Goal: Information Seeking & Learning: Check status

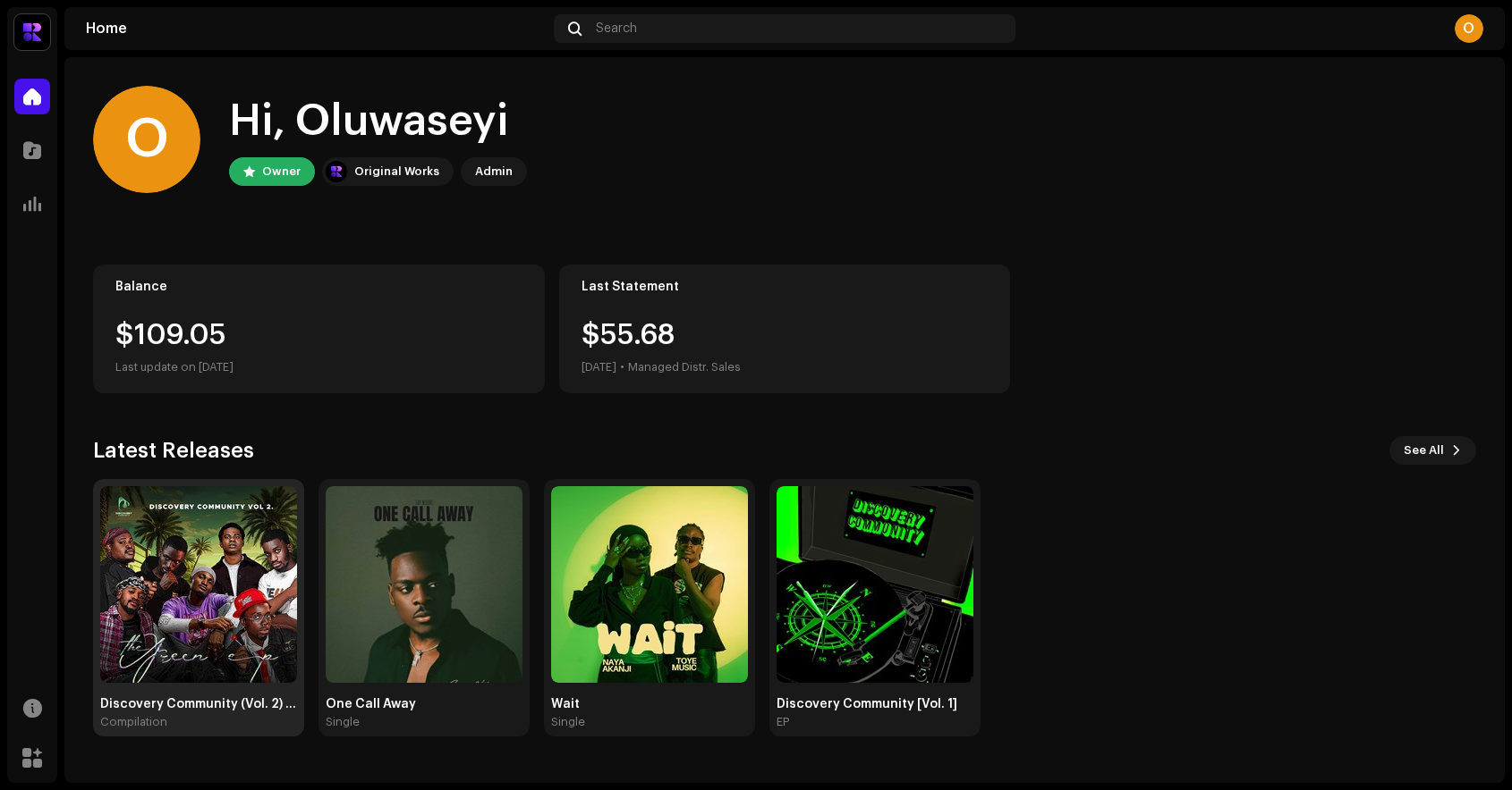
click at [189, 580] on img at bounding box center [198, 585] width 197 height 197
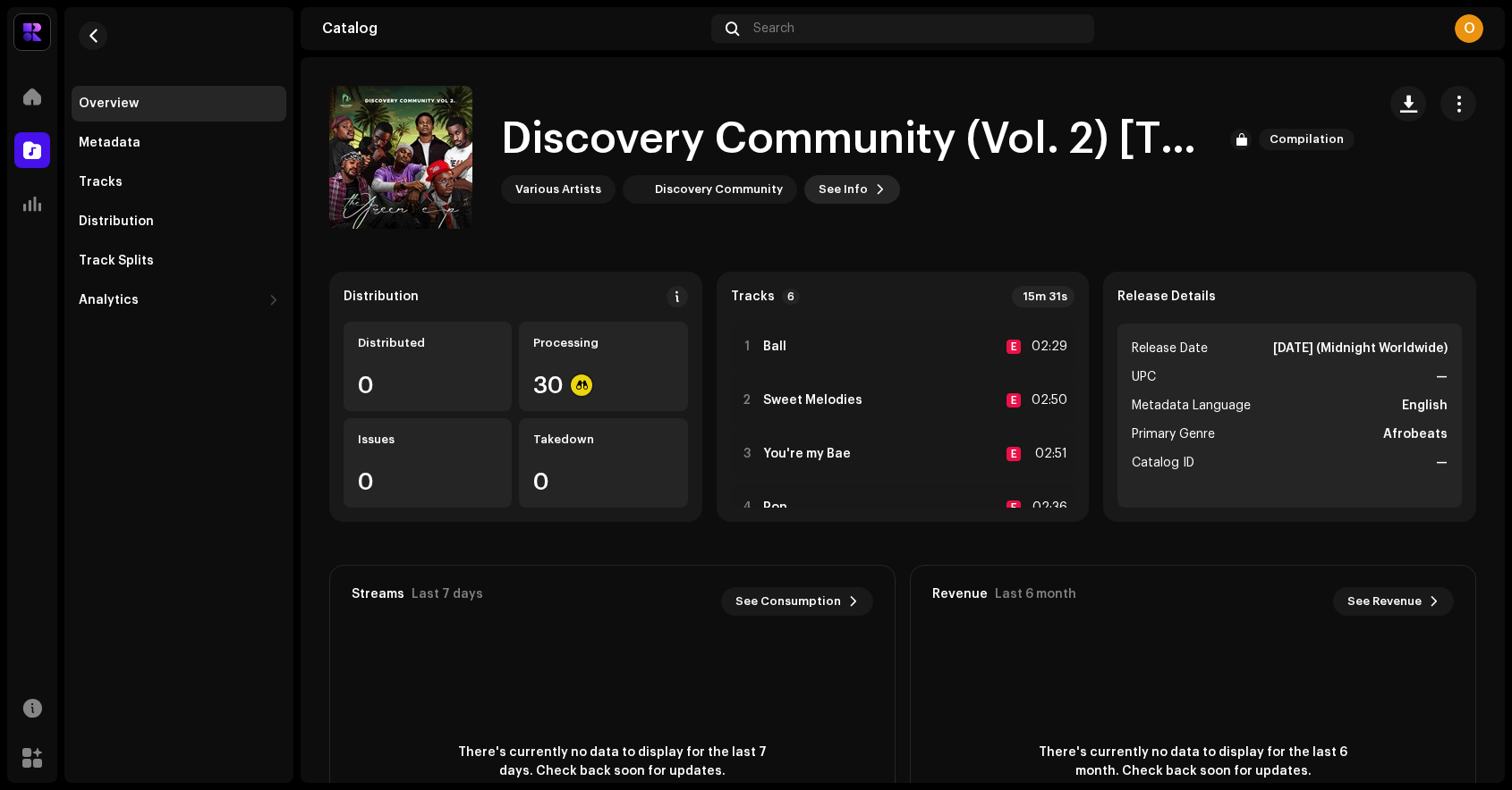
click at [837, 187] on span "See Info" at bounding box center [843, 189] width 49 height 36
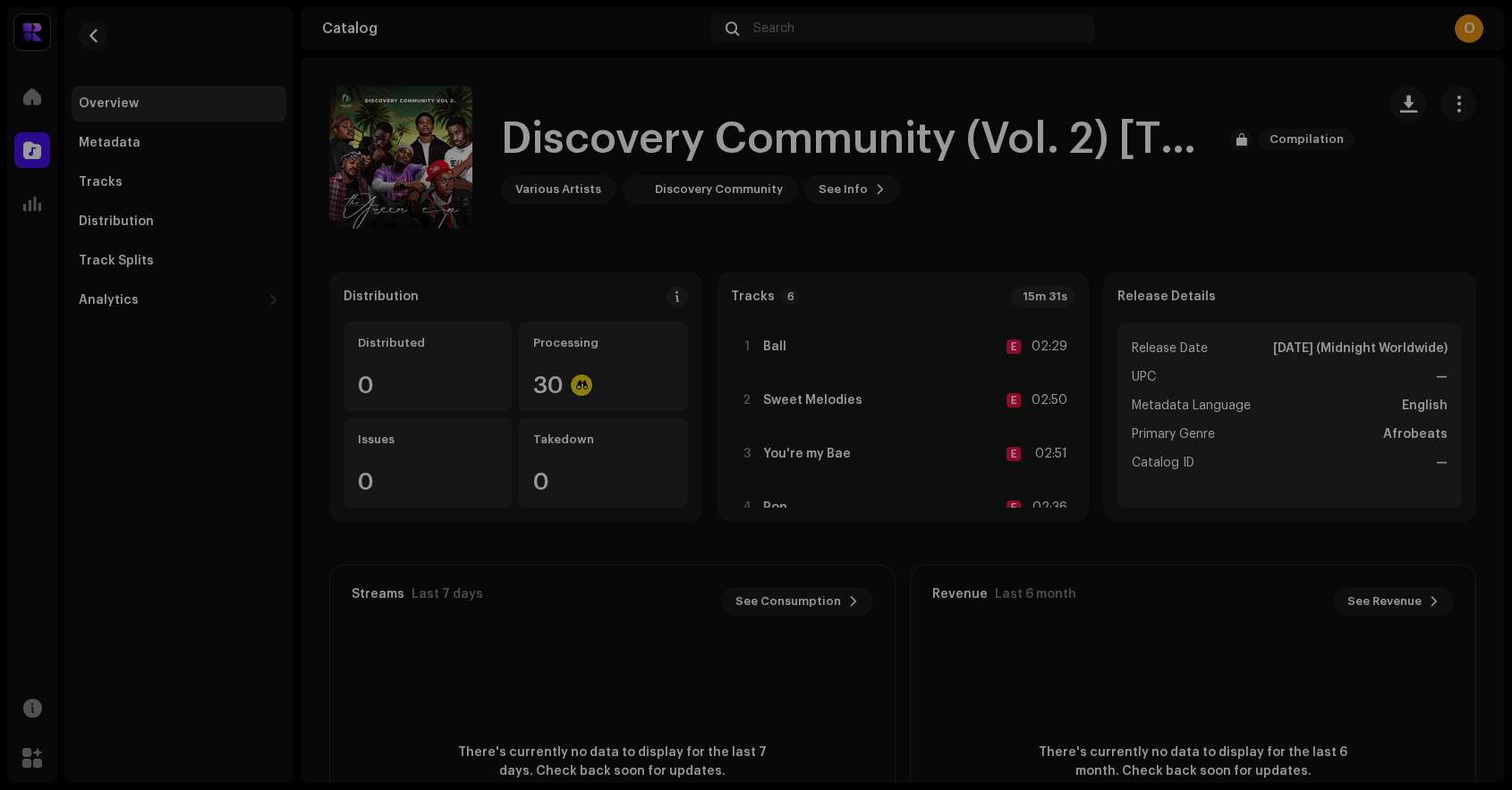
click at [1146, 100] on div "Discovery Community (Vol. 2) [The Green EP] 3044543 Metadata Distribution Metad…" at bounding box center [756, 395] width 1512 height 790
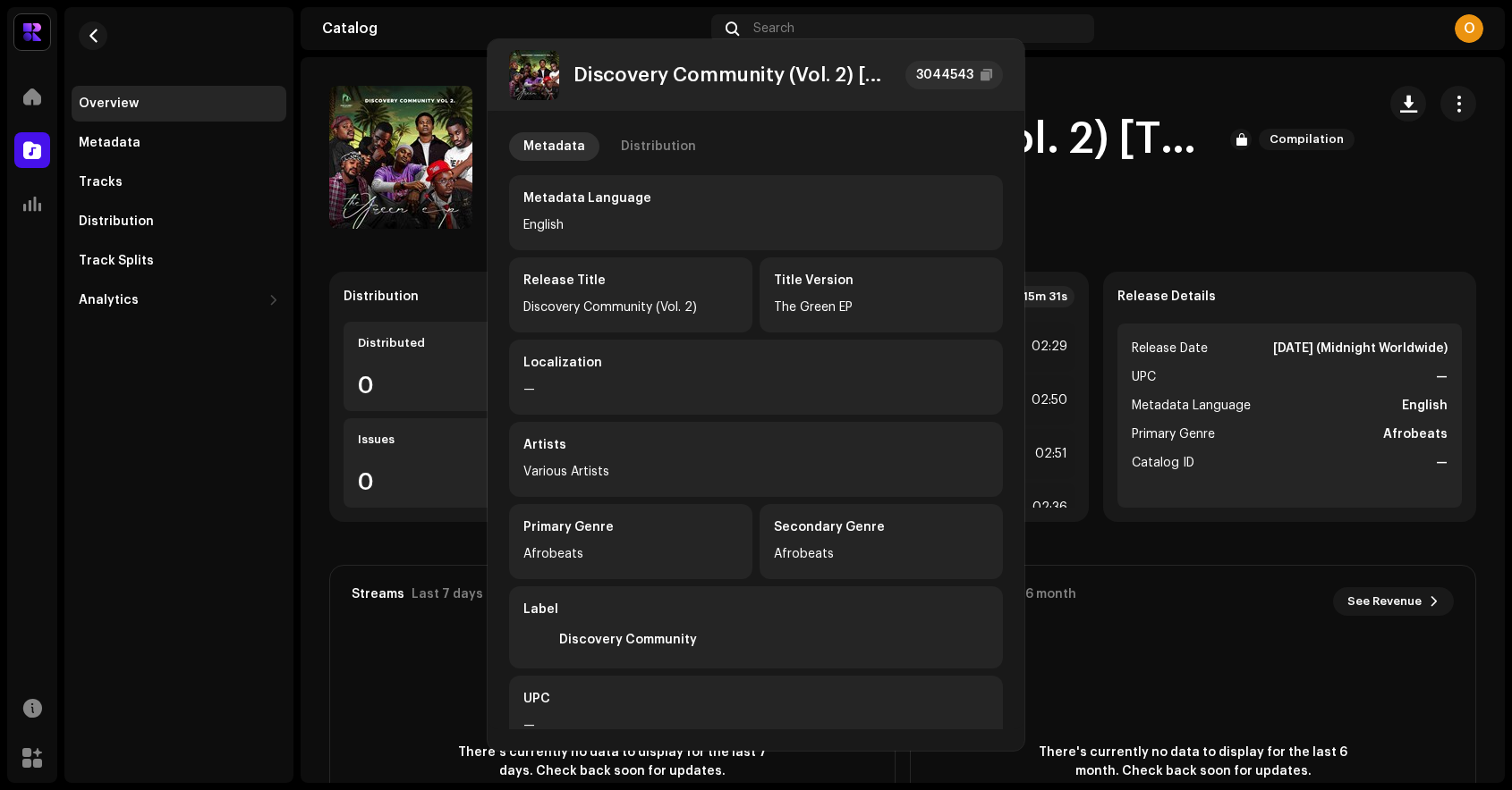
drag, startPoint x: 1146, startPoint y: 100, endPoint x: 918, endPoint y: 137, distance: 231.0
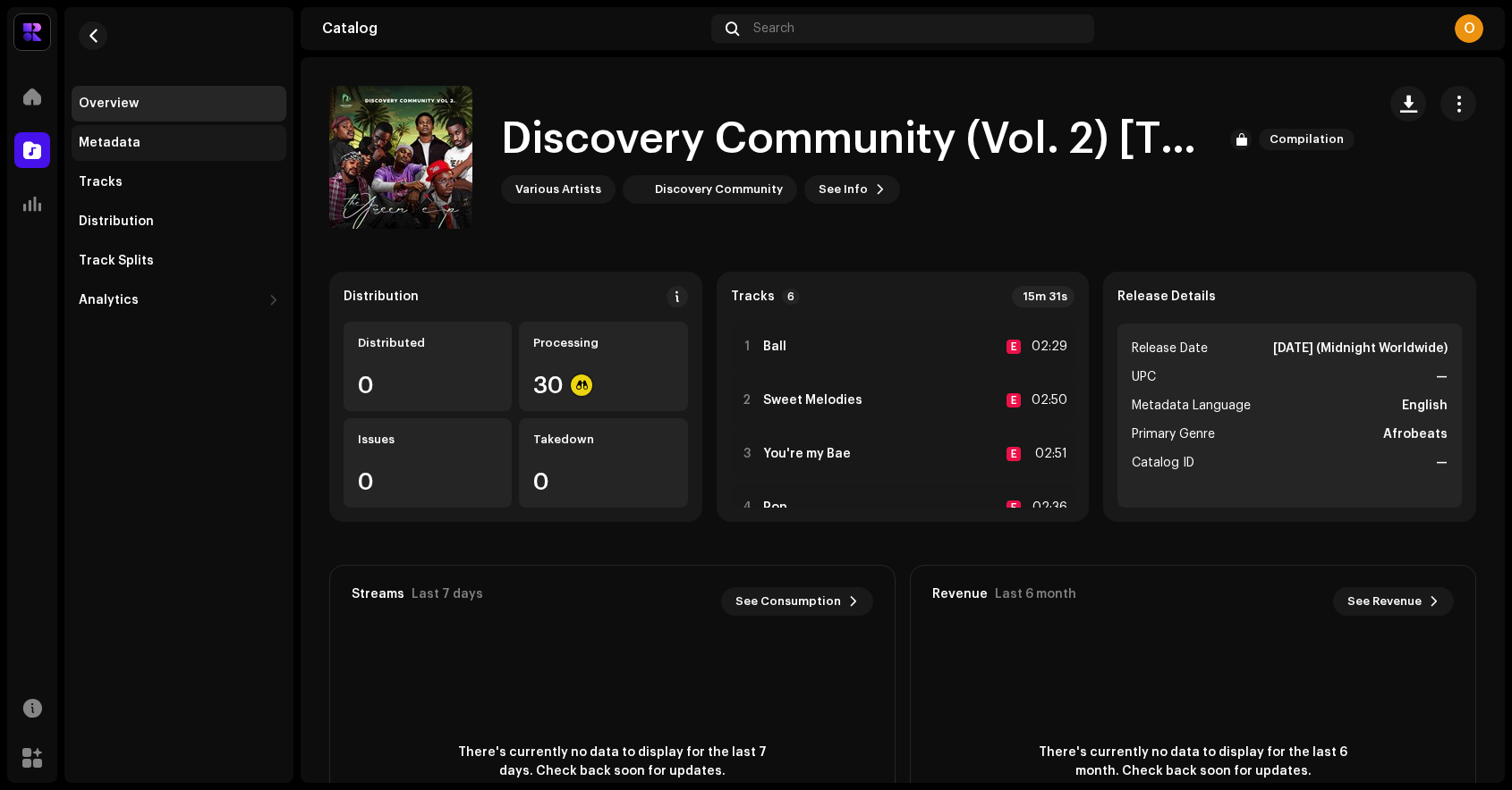
click at [109, 139] on div "Metadata" at bounding box center [110, 142] width 62 height 14
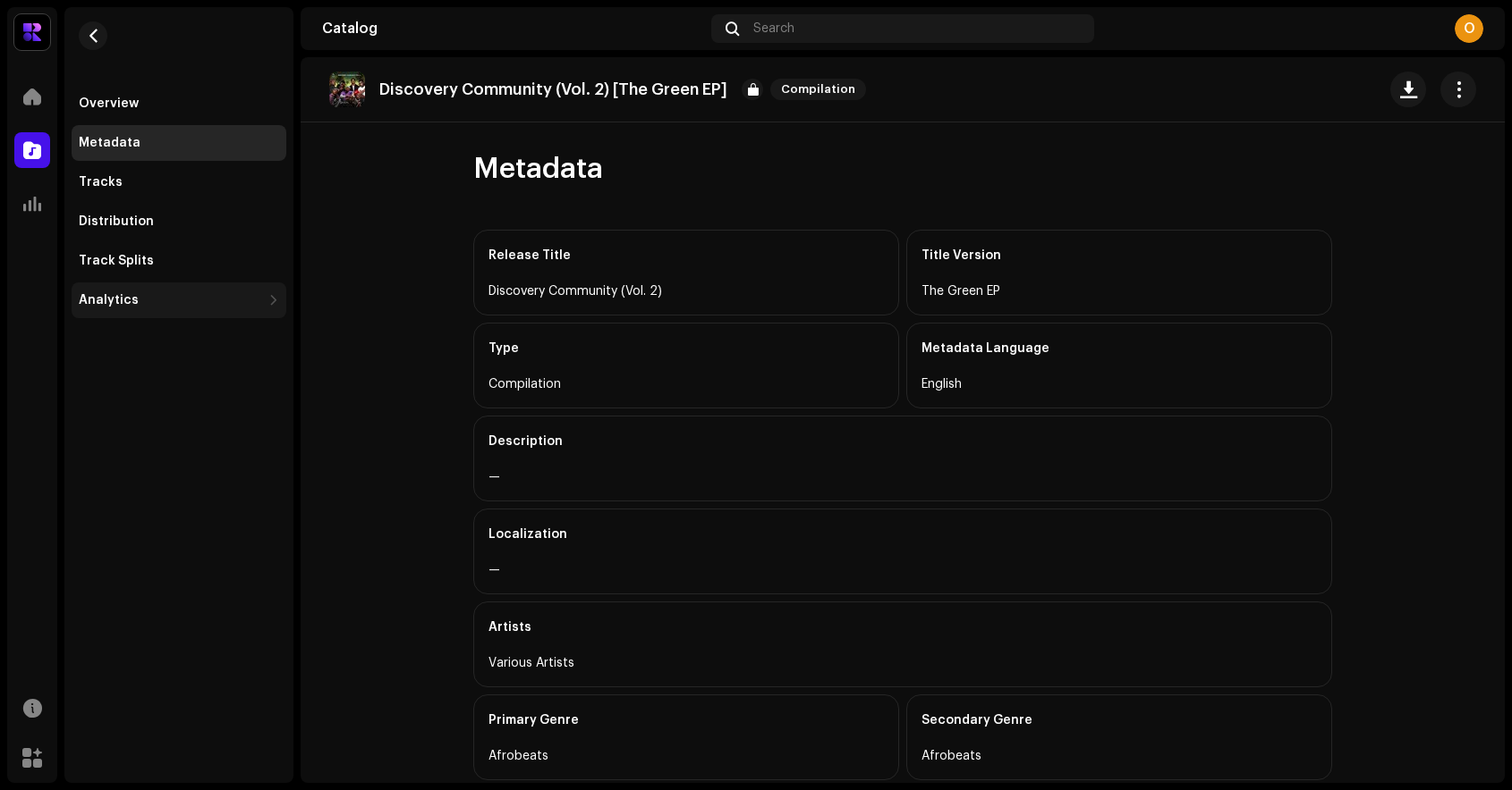
click at [122, 306] on div "Analytics" at bounding box center [109, 299] width 60 height 14
click at [122, 198] on div "Tracks" at bounding box center [179, 183] width 215 height 36
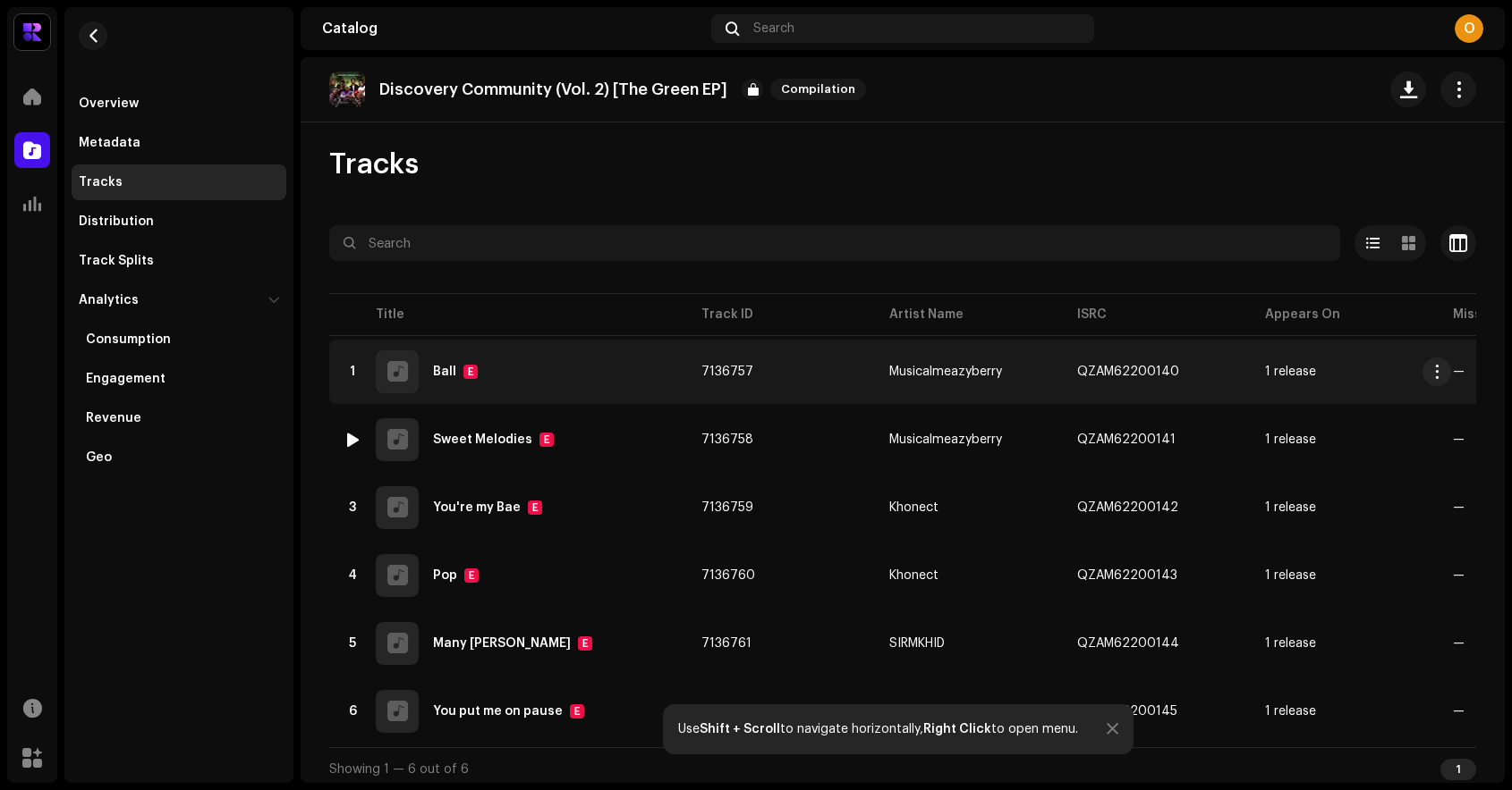
scroll to position [8, 0]
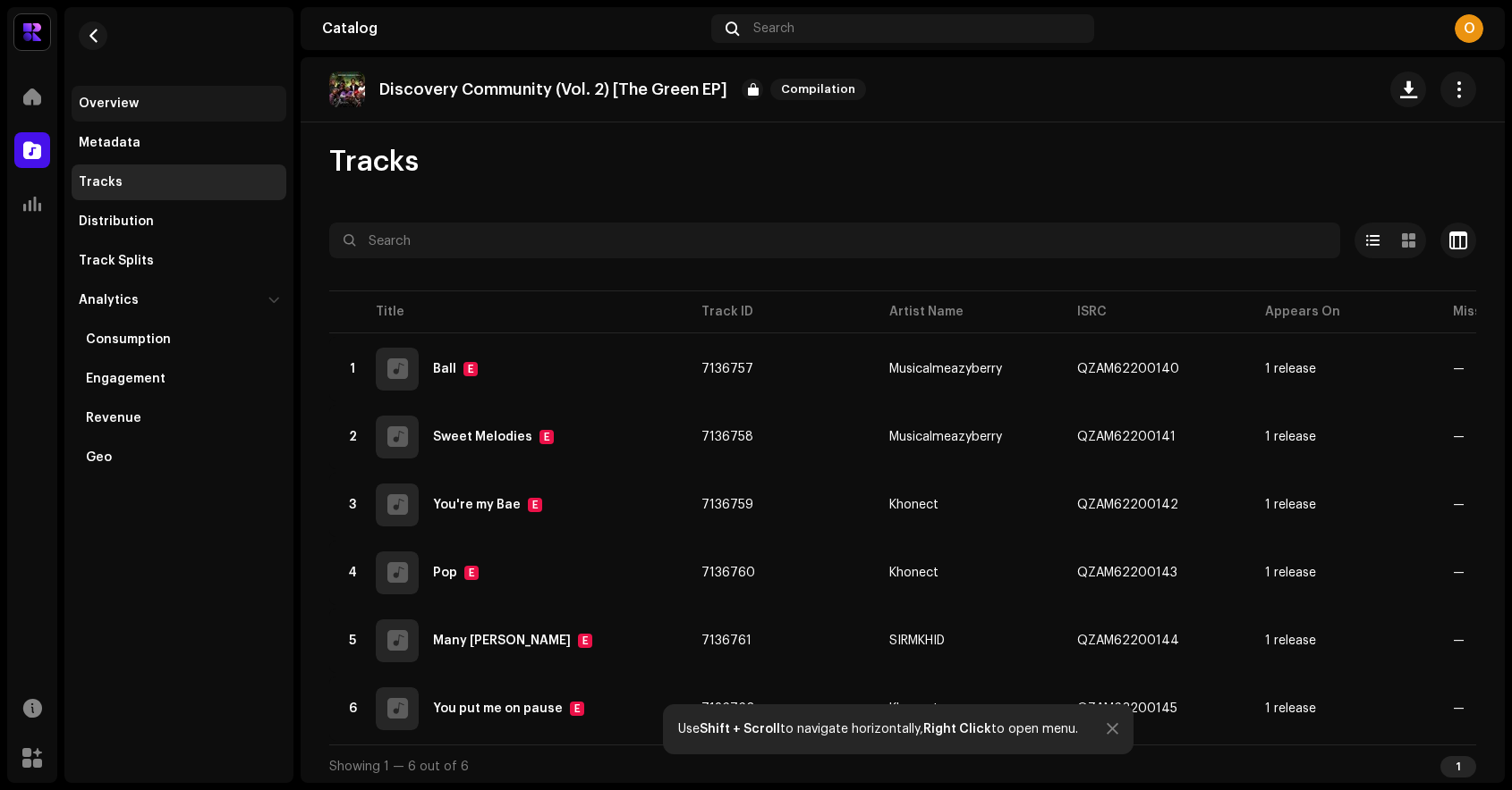
click at [164, 105] on div "Overview" at bounding box center [179, 104] width 201 height 14
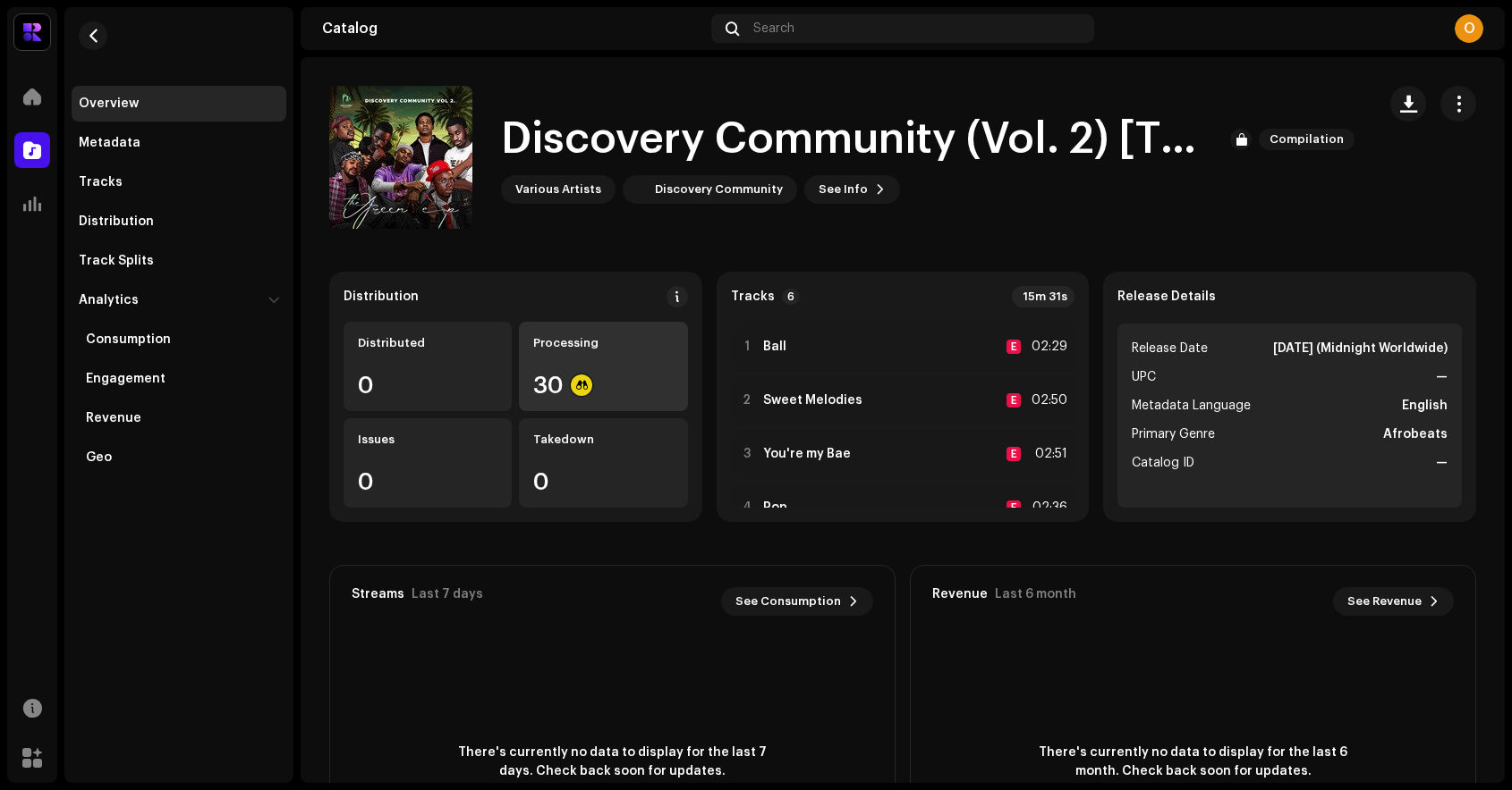
click at [630, 374] on div "30" at bounding box center [603, 385] width 139 height 24
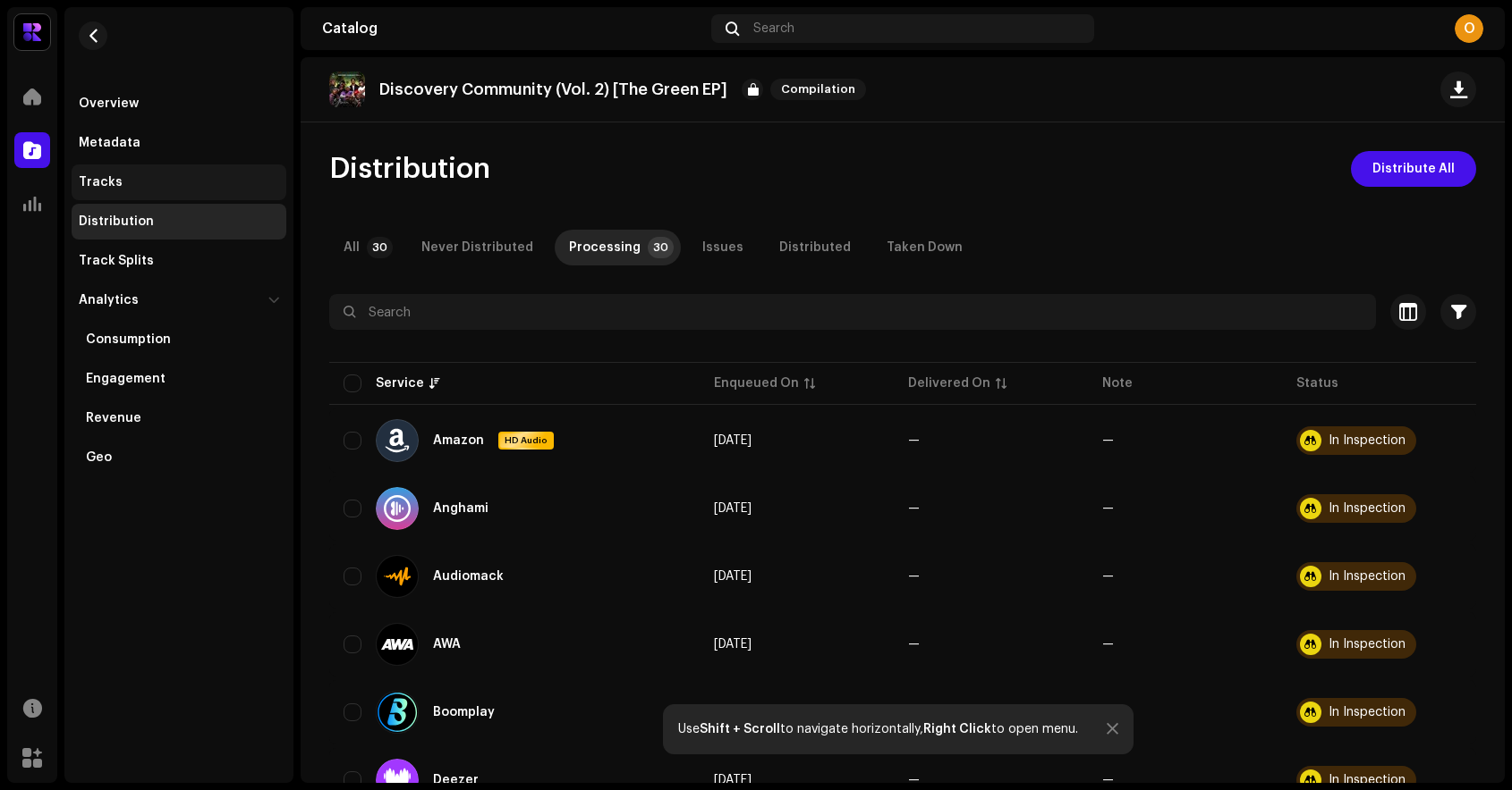
click at [127, 179] on div "Tracks" at bounding box center [179, 182] width 201 height 14
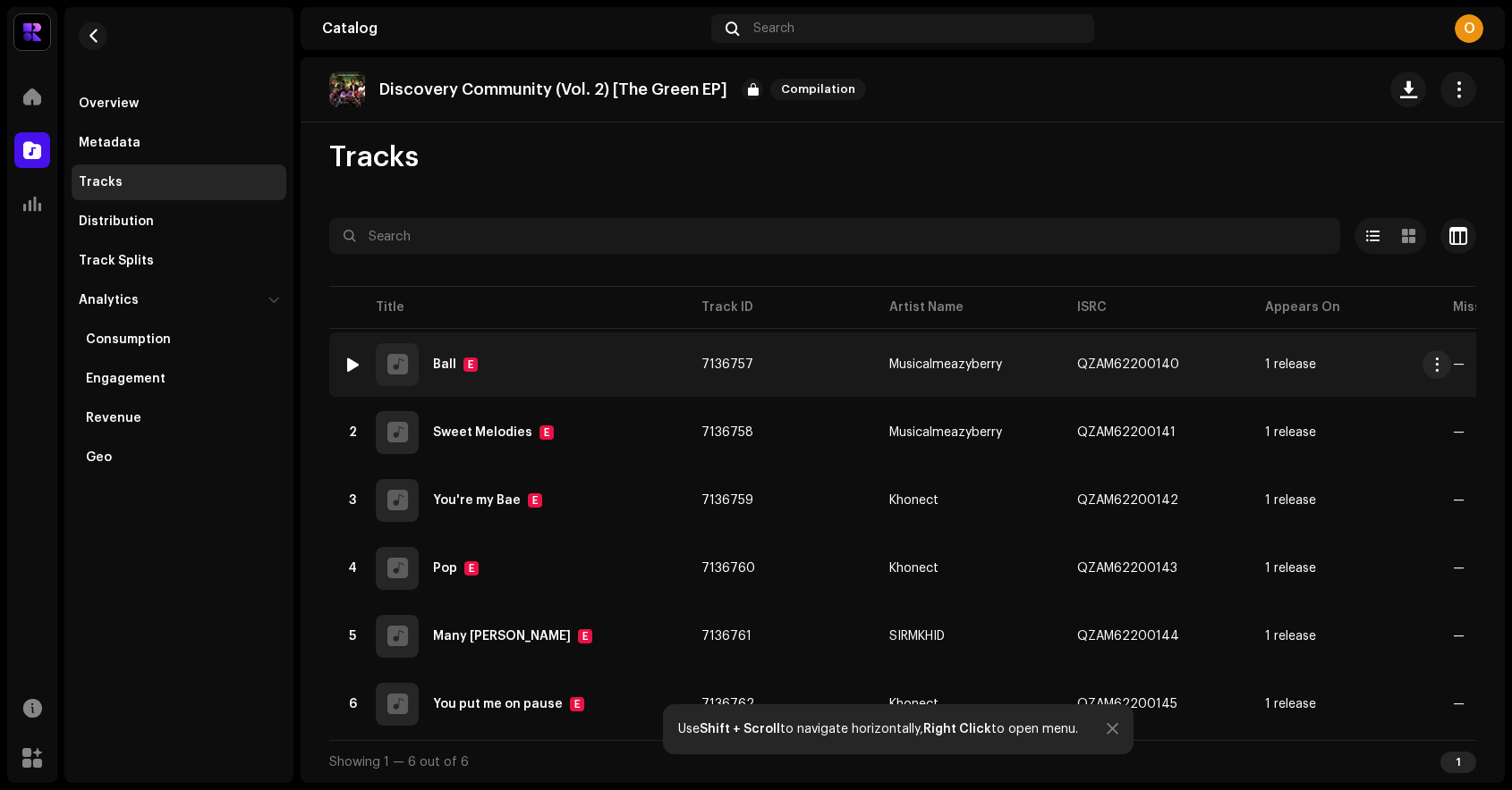
scroll to position [19, 0]
